Goal: Navigation & Orientation: Find specific page/section

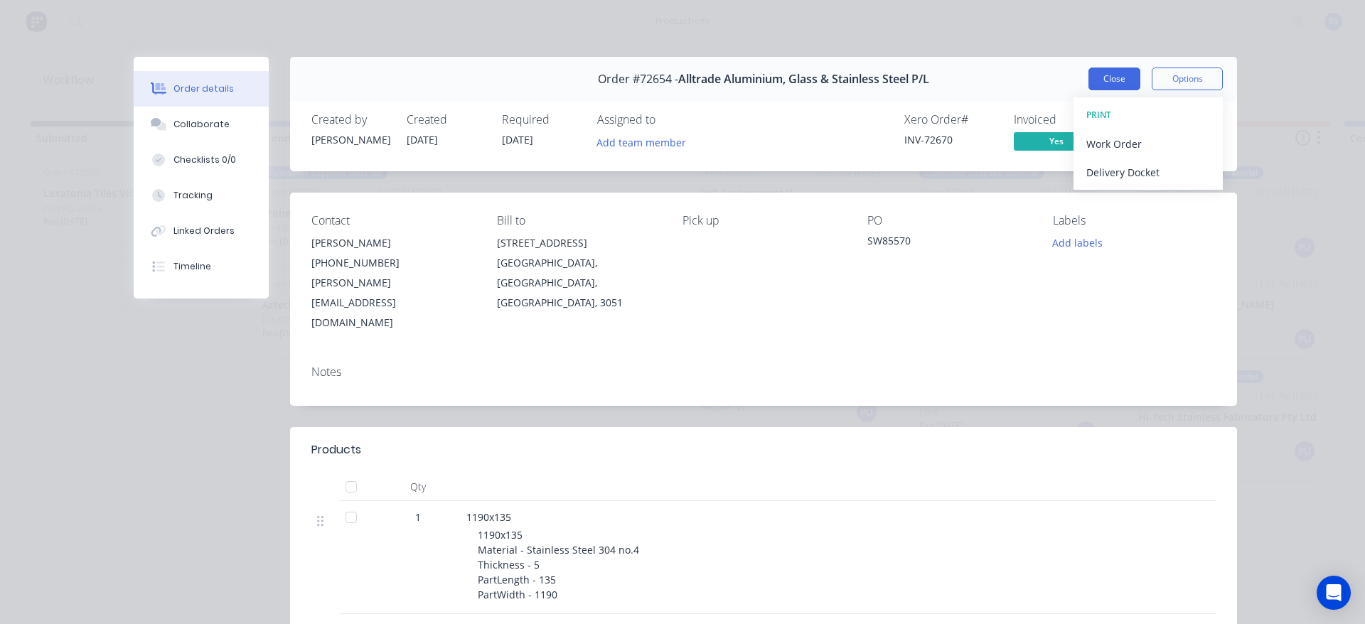
scroll to position [0, 862]
click at [1113, 76] on button "Close" at bounding box center [1115, 79] width 52 height 23
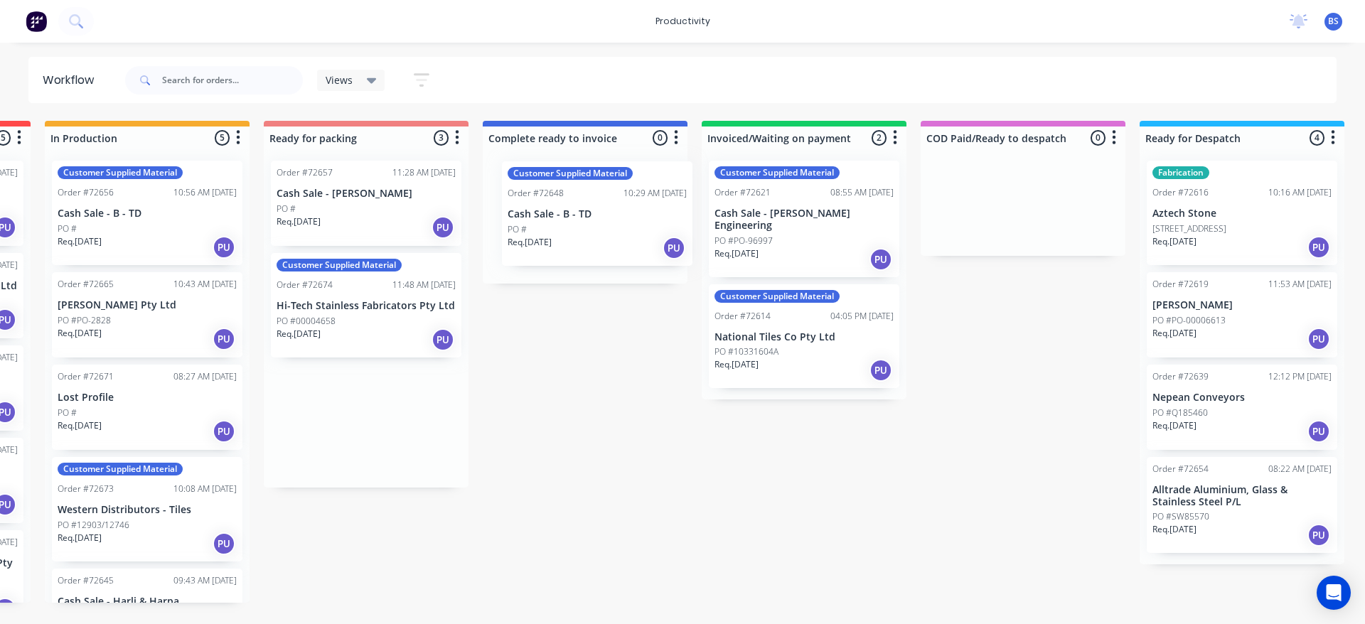
drag, startPoint x: 361, startPoint y: 247, endPoint x: 596, endPoint y: 249, distance: 235.4
click at [596, 249] on div "Submitted 1 Sort By Created date Required date Order number Customer name Most …" at bounding box center [416, 362] width 2578 height 482
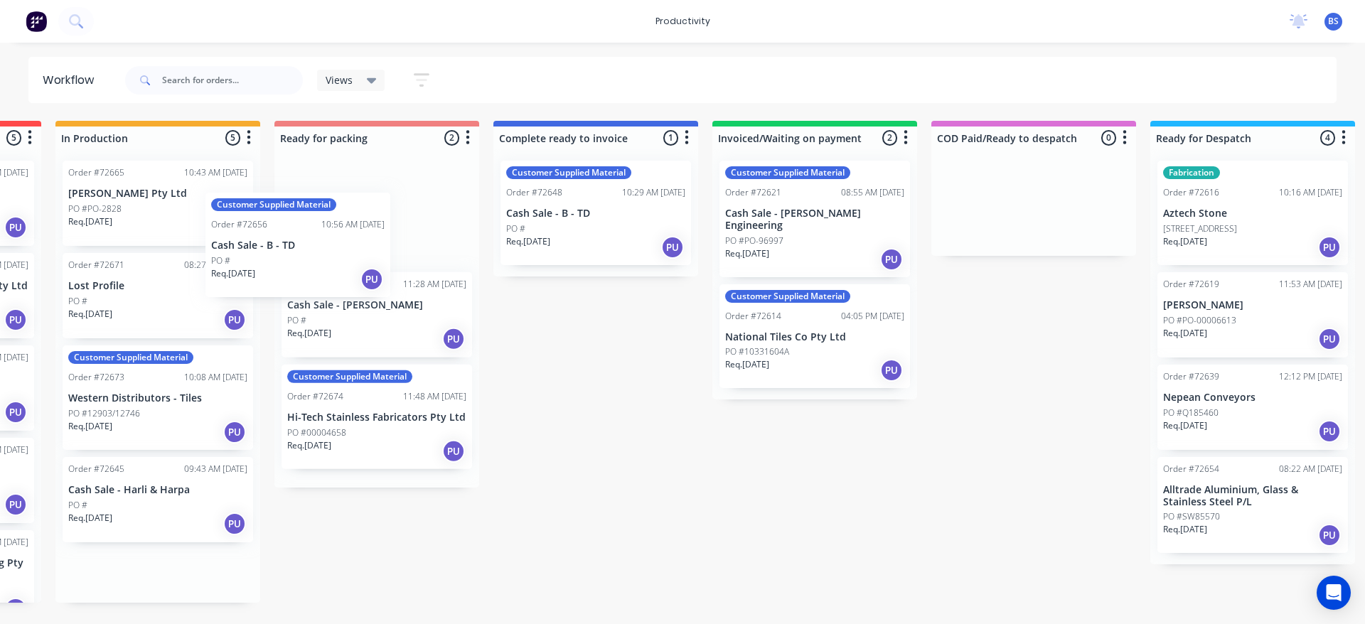
scroll to position [0, 848]
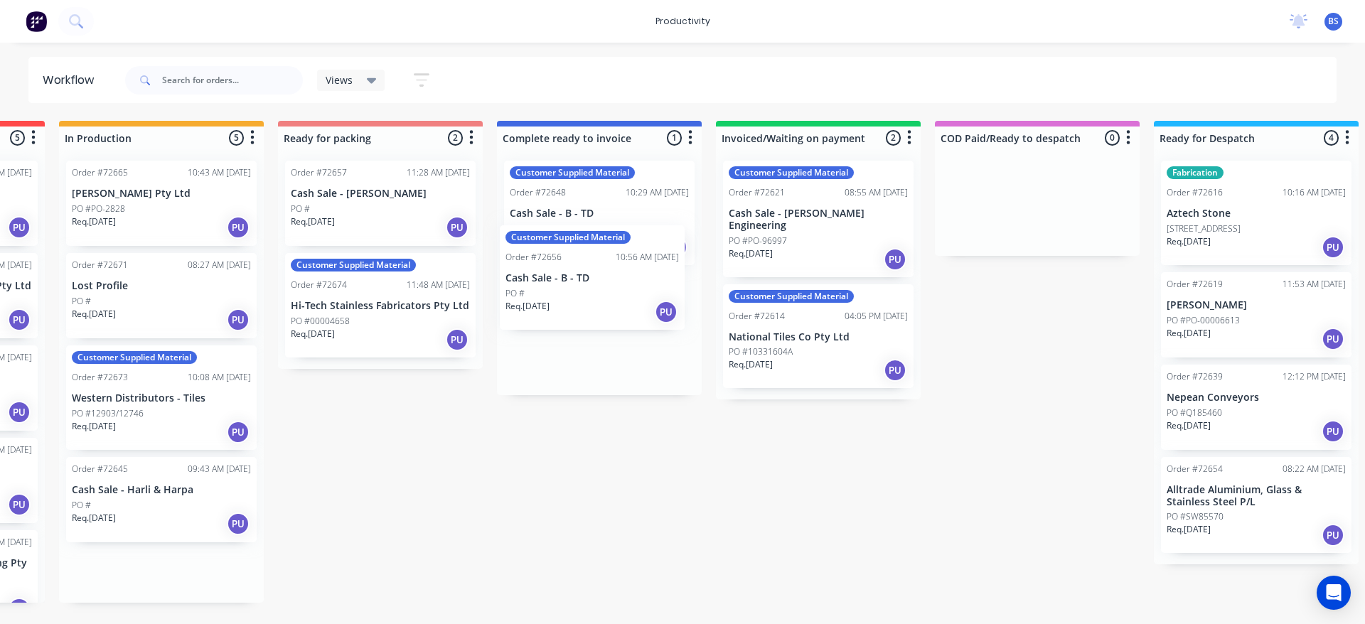
drag, startPoint x: 183, startPoint y: 233, endPoint x: 639, endPoint y: 302, distance: 461.2
click at [639, 302] on div "Submitted 1 Sort By Created date Required date Order number Customer name Most …" at bounding box center [431, 362] width 2578 height 482
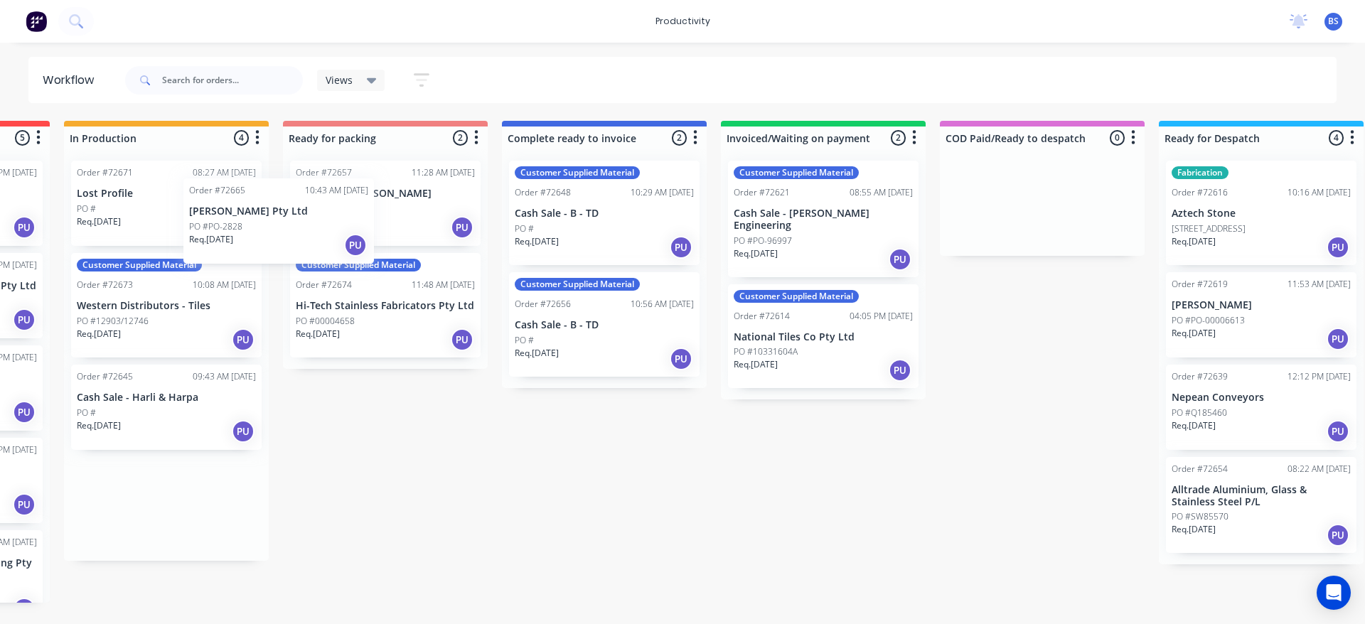
scroll to position [0, 838]
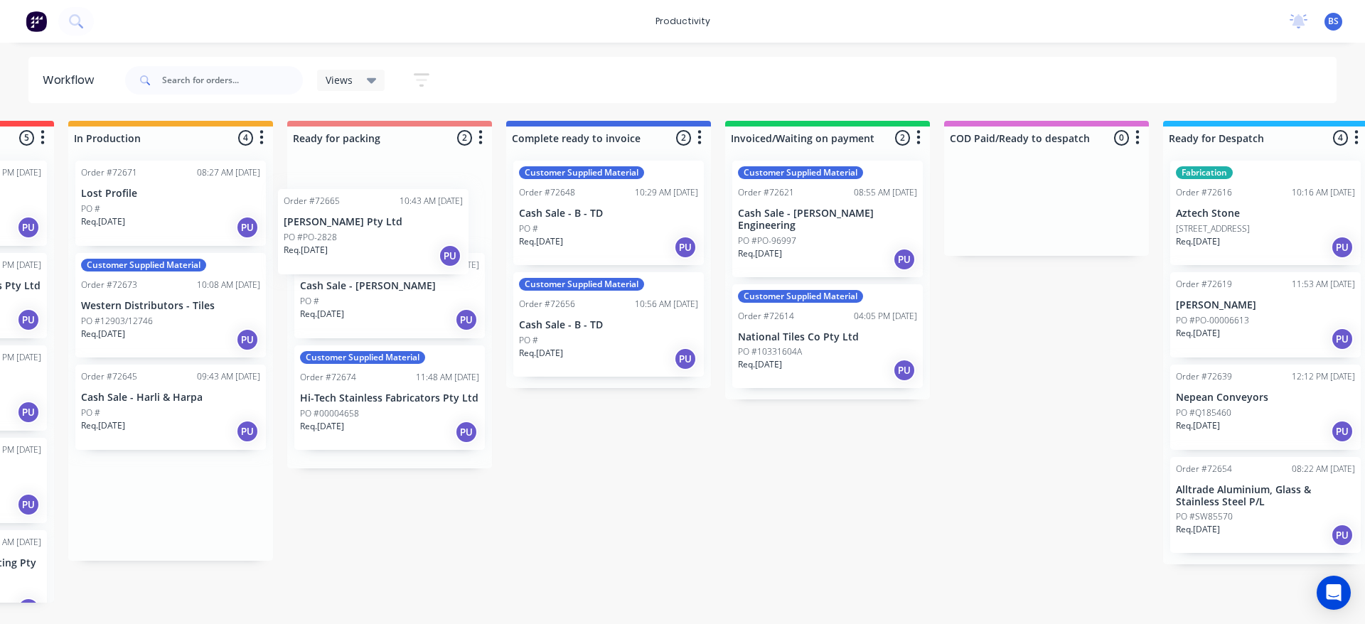
drag, startPoint x: 168, startPoint y: 223, endPoint x: 387, endPoint y: 251, distance: 220.9
click at [387, 251] on div "Submitted 1 Sort By Created date Required date Order number Customer name Most …" at bounding box center [440, 362] width 2578 height 482
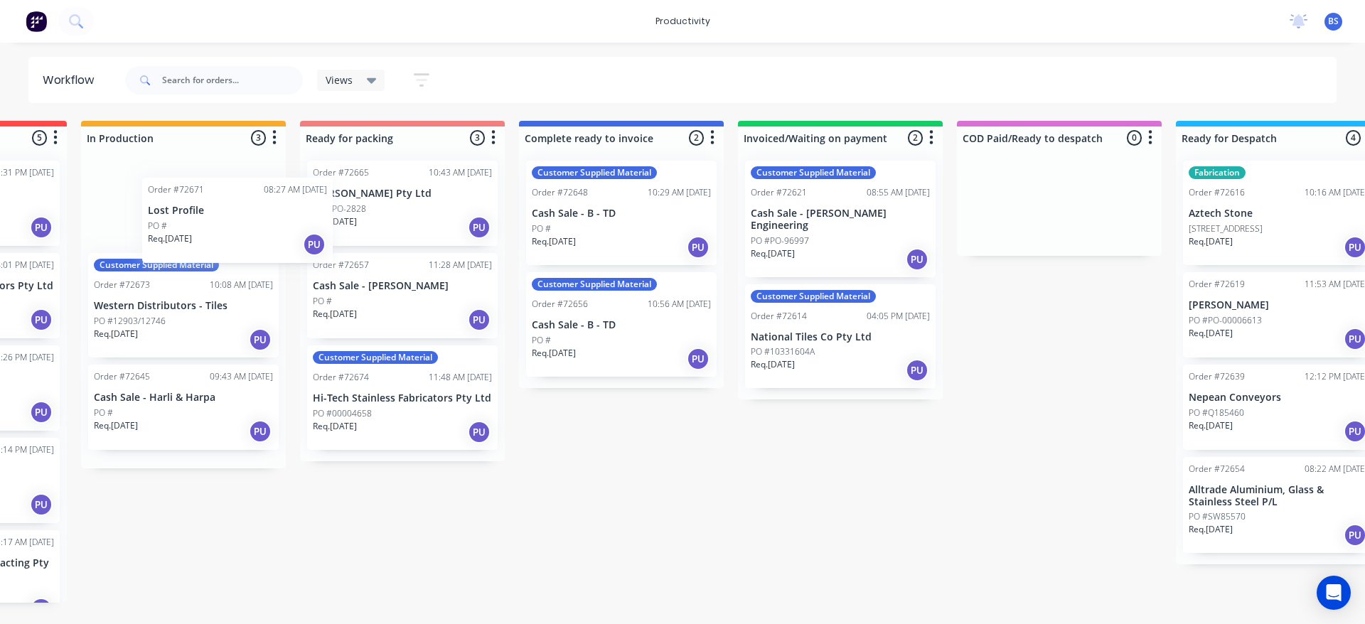
scroll to position [0, 822]
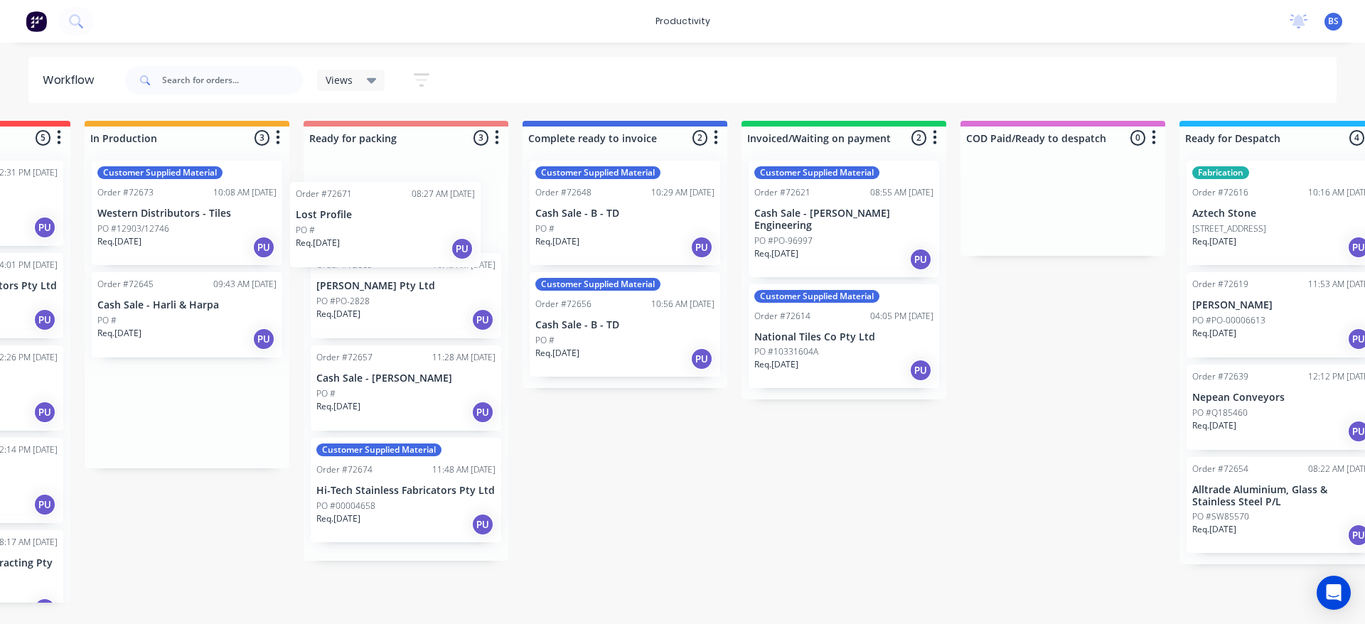
drag, startPoint x: 139, startPoint y: 230, endPoint x: 357, endPoint y: 251, distance: 219.4
click at [357, 251] on div "Submitted 1 Sort By Created date Required date Order number Customer name Most …" at bounding box center [456, 362] width 2578 height 482
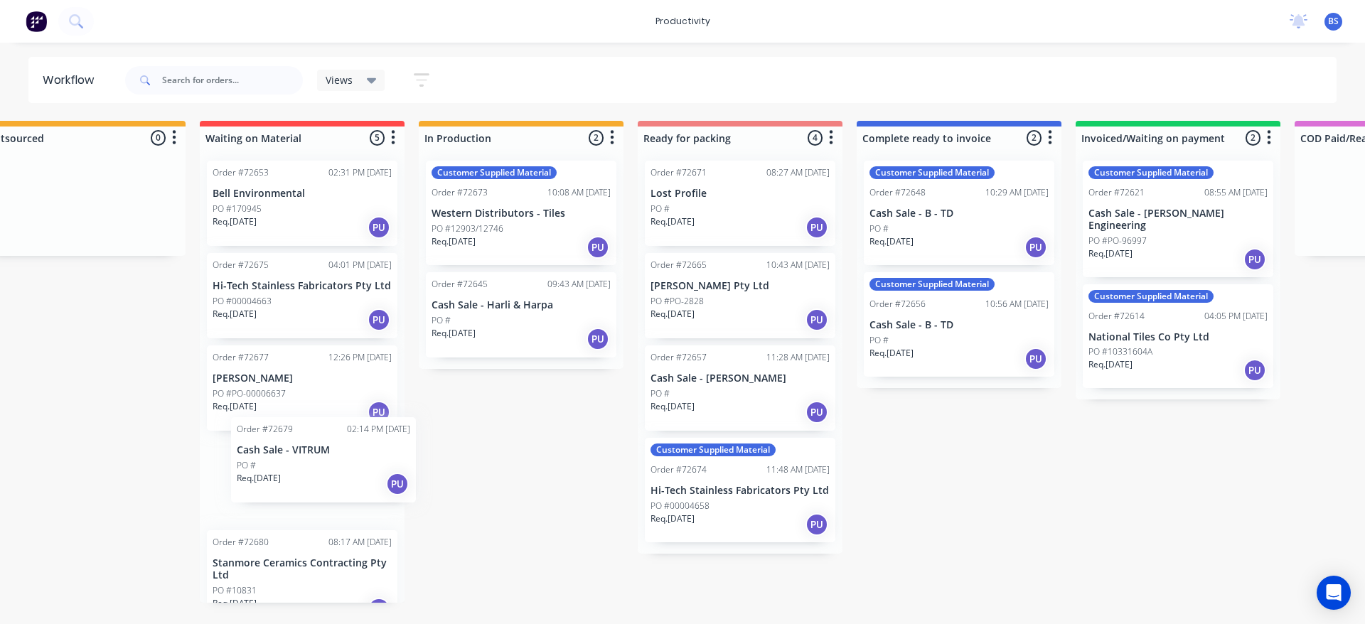
scroll to position [0, 487]
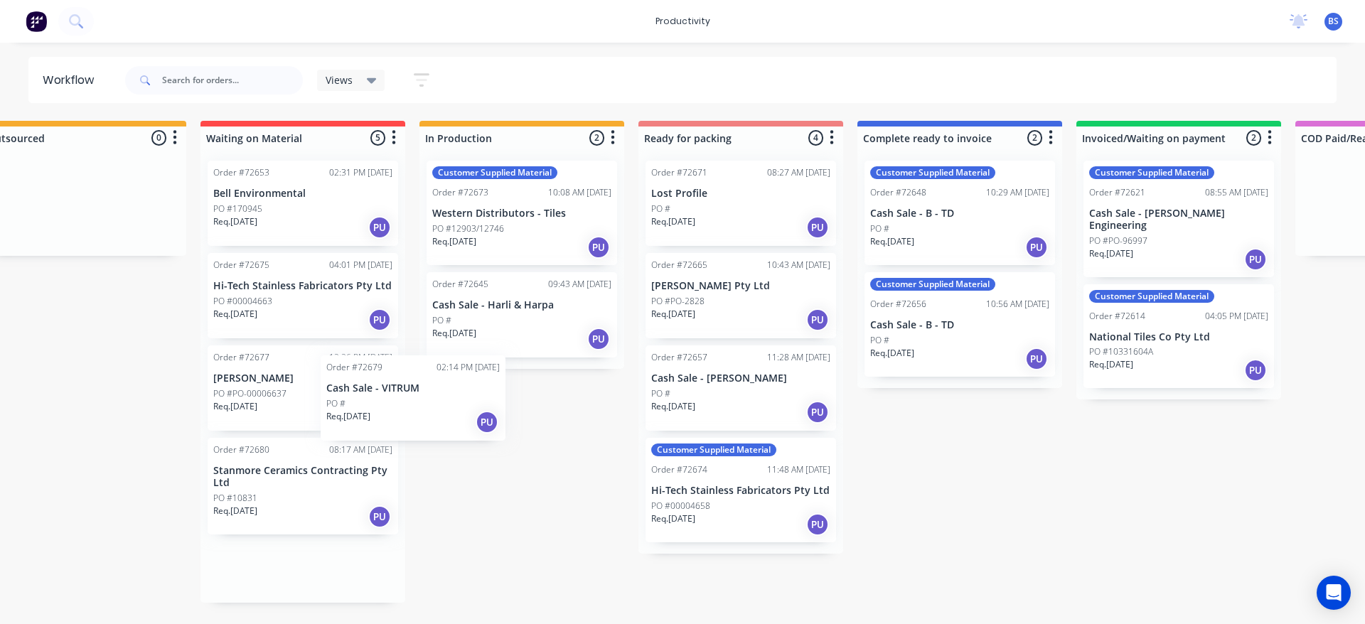
drag, startPoint x: 293, startPoint y: 515, endPoint x: 456, endPoint y: 417, distance: 190.1
click at [454, 417] on div "Submitted 1 Sort By Created date Required date Order number Customer name Most …" at bounding box center [791, 362] width 2578 height 482
click at [614, 144] on icon "button" at bounding box center [614, 138] width 4 height 14
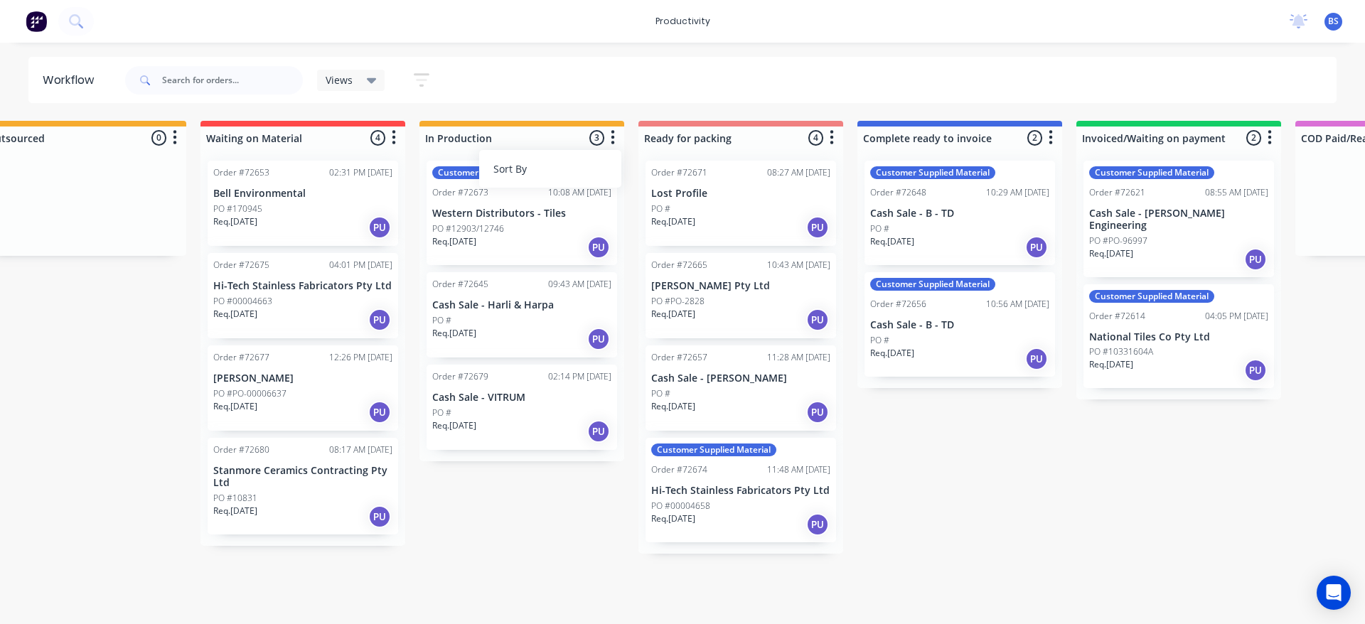
click at [568, 179] on button "Sort By" at bounding box center [550, 168] width 142 height 23
click at [650, 201] on date "Required date" at bounding box center [696, 199] width 142 height 23
click at [635, 196] on date "Required date" at bounding box center [696, 199] width 142 height 23
drag, startPoint x: 515, startPoint y: 430, endPoint x: 959, endPoint y: 451, distance: 445.0
click at [959, 451] on div "Submitted 1 Sort By Created date Required date Order number Customer name Most …" at bounding box center [791, 343] width 2578 height 444
